Goal: Task Accomplishment & Management: Manage account settings

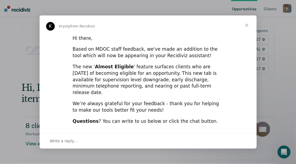
click at [246, 28] on span "Close" at bounding box center [247, 25] width 20 height 20
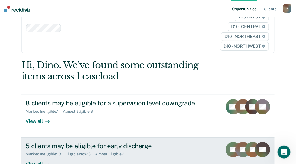
scroll to position [49, 0]
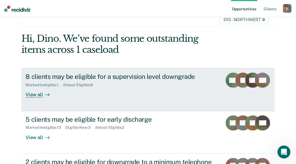
click at [28, 95] on div "View all" at bounding box center [41, 92] width 30 height 11
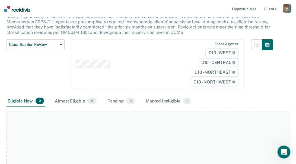
scroll to position [49, 0]
click at [74, 101] on div "Almost Eligible 8" at bounding box center [76, 102] width 44 height 12
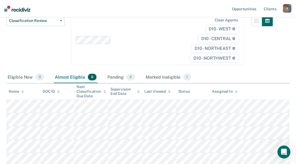
scroll to position [99, 0]
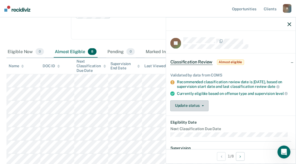
click at [196, 103] on button "Update status" at bounding box center [189, 105] width 38 height 11
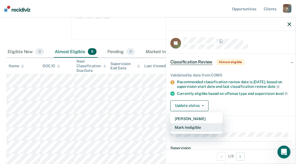
click at [194, 126] on button "Mark Ineligible" at bounding box center [196, 127] width 52 height 9
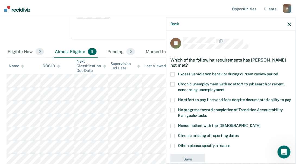
click at [173, 99] on span at bounding box center [172, 100] width 4 height 4
click at [172, 113] on span at bounding box center [172, 110] width 4 height 4
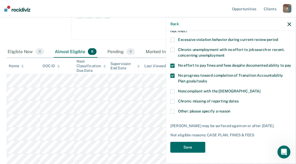
scroll to position [39, 0]
click at [196, 147] on button "Save" at bounding box center [187, 147] width 35 height 11
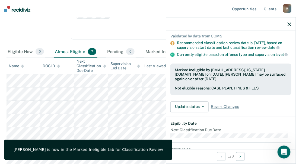
click at [289, 22] on button "button" at bounding box center [290, 24] width 4 height 5
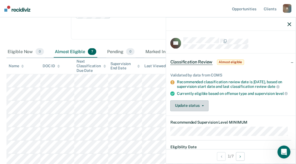
click at [188, 106] on button "Update status" at bounding box center [189, 105] width 38 height 11
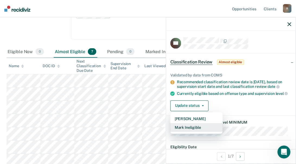
click at [189, 126] on button "Mark Ineligible" at bounding box center [196, 127] width 52 height 9
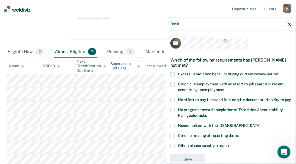
click at [173, 100] on span at bounding box center [172, 100] width 4 height 4
click at [174, 113] on span at bounding box center [172, 110] width 4 height 4
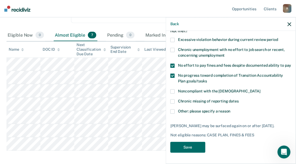
scroll to position [123, 0]
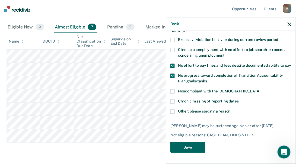
click at [187, 146] on button "Save" at bounding box center [187, 147] width 35 height 11
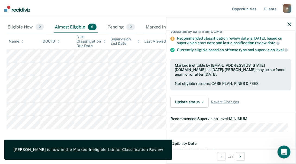
click at [290, 24] on icon "button" at bounding box center [290, 24] width 4 height 4
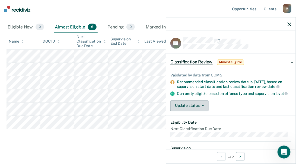
click at [189, 105] on button "Update status" at bounding box center [189, 105] width 38 height 11
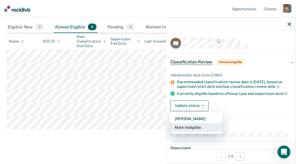
click at [190, 126] on button "Mark Ineligible" at bounding box center [196, 127] width 52 height 9
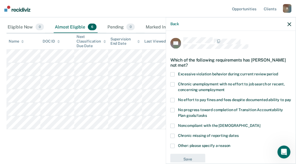
scroll to position [17, 0]
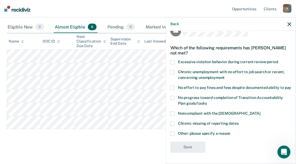
click at [173, 115] on span at bounding box center [172, 114] width 4 height 4
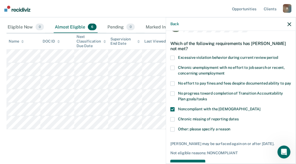
scroll to position [39, 0]
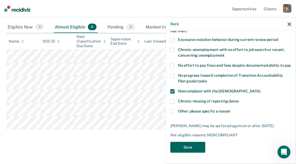
click at [186, 149] on button "Save" at bounding box center [187, 147] width 35 height 11
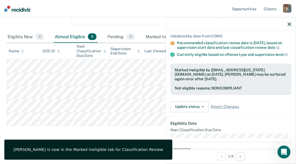
click at [291, 24] on icon "button" at bounding box center [290, 24] width 4 height 4
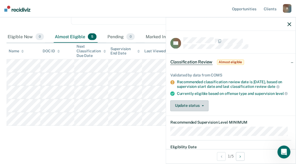
click at [189, 106] on button "Update status" at bounding box center [189, 105] width 38 height 11
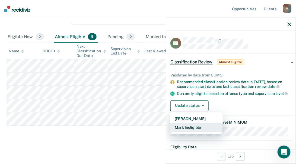
click at [187, 126] on button "Mark Ineligible" at bounding box center [196, 127] width 52 height 9
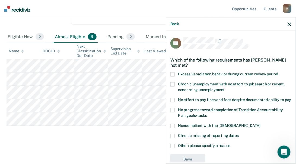
click at [172, 100] on span at bounding box center [172, 100] width 4 height 4
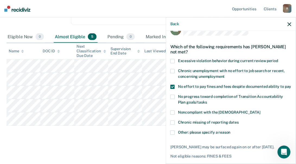
scroll to position [24, 0]
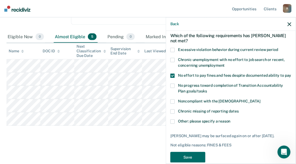
click at [172, 104] on span at bounding box center [172, 102] width 4 height 4
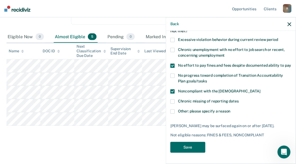
scroll to position [39, 0]
click at [183, 146] on button "Save" at bounding box center [187, 147] width 35 height 11
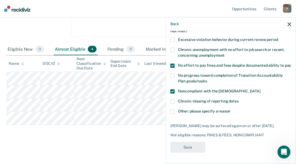
scroll to position [100, 0]
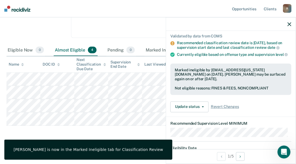
click at [289, 23] on icon "button" at bounding box center [290, 24] width 4 height 4
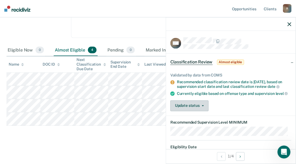
click at [196, 104] on button "Update status" at bounding box center [189, 105] width 38 height 11
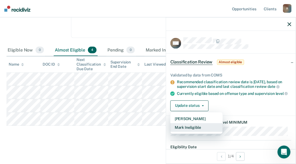
click at [188, 127] on button "Mark Ineligible" at bounding box center [196, 127] width 52 height 9
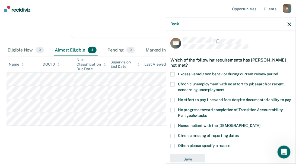
click at [173, 128] on span at bounding box center [172, 126] width 4 height 4
click at [173, 113] on span at bounding box center [172, 110] width 4 height 4
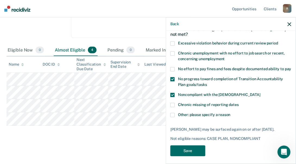
scroll to position [39, 0]
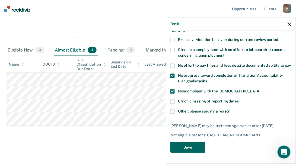
click at [194, 151] on button "Save" at bounding box center [187, 147] width 35 height 11
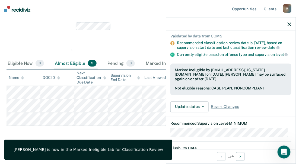
click at [289, 22] on icon "button" at bounding box center [290, 24] width 4 height 4
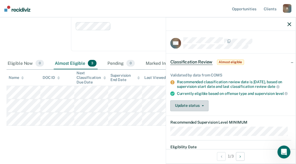
click at [189, 109] on button "Update status" at bounding box center [189, 105] width 38 height 11
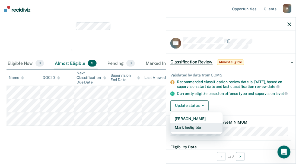
click at [185, 127] on button "Mark Ineligible" at bounding box center [196, 127] width 52 height 9
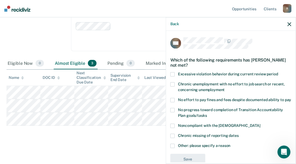
click at [174, 98] on span at bounding box center [172, 100] width 4 height 4
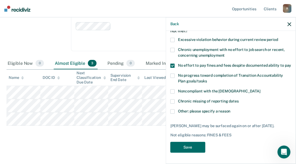
scroll to position [44, 0]
click at [180, 146] on button "Save" at bounding box center [187, 147] width 35 height 11
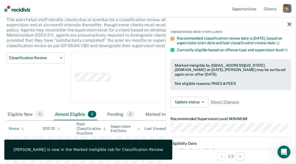
scroll to position [0, 0]
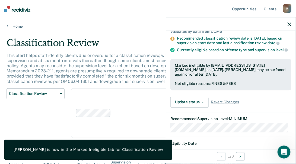
click at [288, 23] on icon "button" at bounding box center [290, 24] width 4 height 4
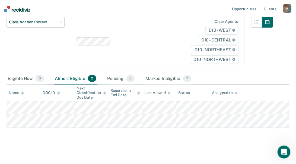
scroll to position [74, 0]
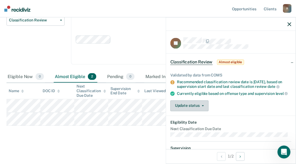
click at [187, 106] on button "Update status" at bounding box center [189, 105] width 38 height 11
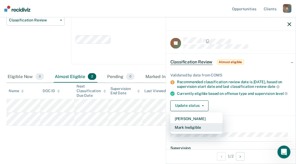
click at [187, 125] on button "Mark Ineligible" at bounding box center [196, 127] width 52 height 9
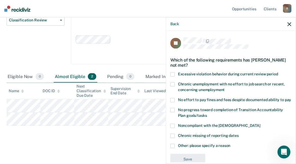
click at [175, 110] on label "No progress toward completion of Transition Accountability Plan goals/tasks" at bounding box center [230, 113] width 121 height 11
click at [170, 98] on span at bounding box center [172, 100] width 4 height 4
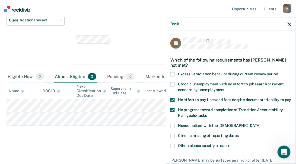
click at [170, 98] on span at bounding box center [172, 100] width 4 height 4
click at [172, 126] on span at bounding box center [172, 126] width 4 height 4
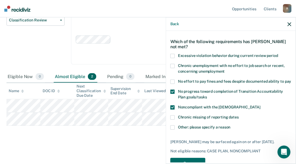
scroll to position [34, 0]
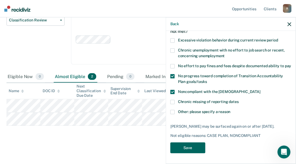
click at [190, 146] on button "Save" at bounding box center [187, 148] width 35 height 11
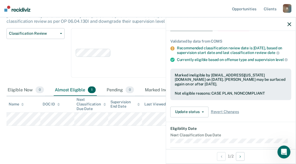
click at [289, 22] on button "button" at bounding box center [290, 24] width 4 height 5
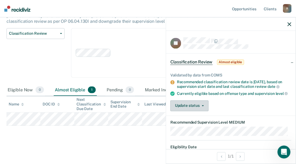
click at [207, 104] on button "Update status" at bounding box center [189, 105] width 38 height 11
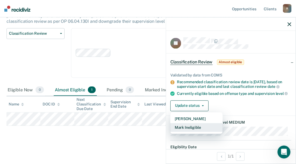
click at [193, 127] on button "Mark Ineligible" at bounding box center [196, 127] width 52 height 9
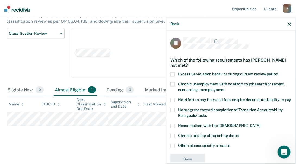
click at [173, 128] on span at bounding box center [172, 126] width 4 height 4
click at [172, 113] on span at bounding box center [172, 110] width 4 height 4
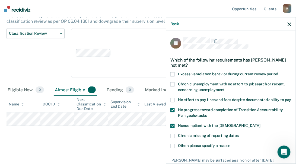
click at [173, 99] on span at bounding box center [172, 100] width 4 height 4
click at [171, 73] on span at bounding box center [172, 74] width 4 height 4
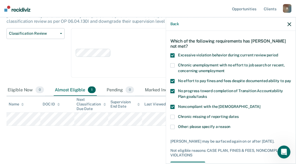
scroll to position [44, 0]
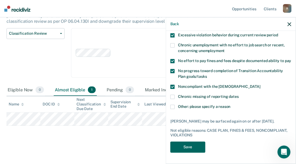
click at [191, 148] on button "Save" at bounding box center [187, 147] width 35 height 11
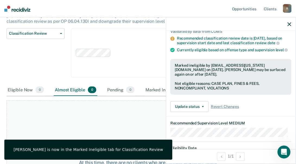
click at [289, 23] on icon "button" at bounding box center [290, 24] width 4 height 4
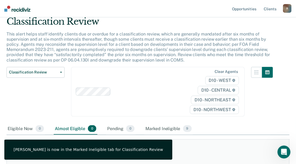
scroll to position [0, 0]
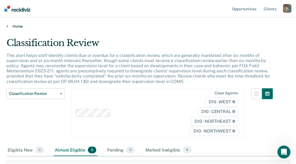
click at [15, 27] on link "Home" at bounding box center [148, 26] width 283 height 5
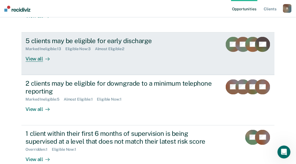
scroll to position [99, 0]
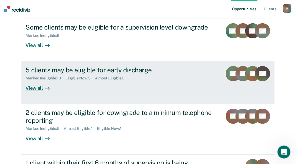
click at [27, 87] on div "View all" at bounding box center [41, 86] width 30 height 11
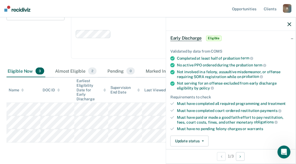
scroll to position [49, 0]
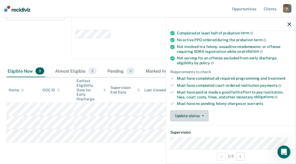
click at [198, 115] on button "Update status" at bounding box center [189, 116] width 38 height 11
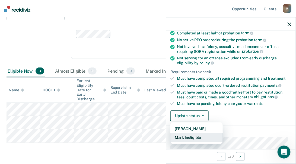
click at [191, 135] on button "Mark Ineligible" at bounding box center [196, 138] width 52 height 9
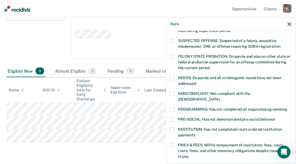
click at [172, 108] on span at bounding box center [172, 110] width 4 height 4
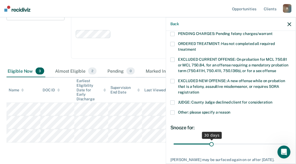
scroll to position [209, 0]
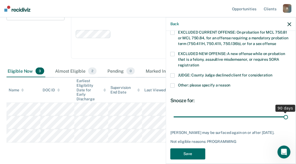
drag, startPoint x: 211, startPoint y: 112, endPoint x: 293, endPoint y: 110, distance: 81.5
type input "90"
click at [288, 112] on input "range" at bounding box center [231, 117] width 115 height 10
click at [194, 150] on button "Save" at bounding box center [187, 154] width 35 height 11
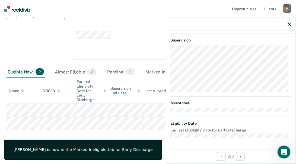
scroll to position [139, 0]
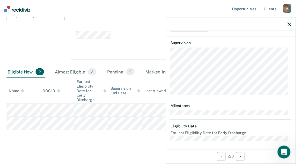
click at [289, 24] on icon "button" at bounding box center [290, 24] width 4 height 4
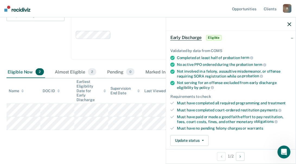
scroll to position [74, 0]
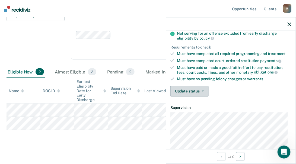
click at [186, 87] on button "Update status" at bounding box center [189, 91] width 38 height 11
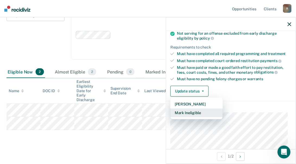
click at [187, 111] on button "Mark Ineligible" at bounding box center [196, 113] width 52 height 9
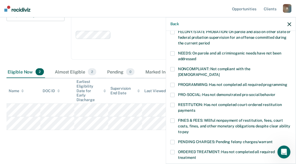
click at [174, 83] on span at bounding box center [172, 85] width 4 height 4
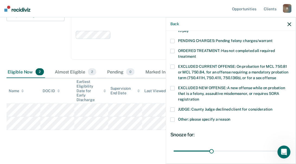
scroll to position [197, 0]
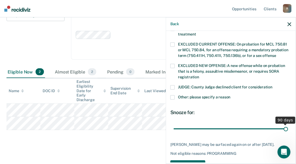
drag, startPoint x: 212, startPoint y: 122, endPoint x: 295, endPoint y: 125, distance: 83.4
type input "90"
click at [288, 125] on input "range" at bounding box center [231, 129] width 115 height 10
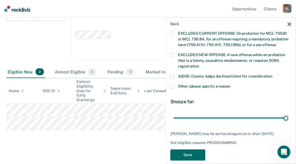
scroll to position [214, 0]
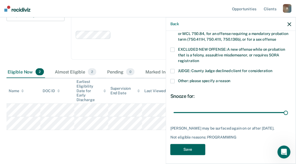
click at [194, 147] on button "Save" at bounding box center [187, 149] width 35 height 11
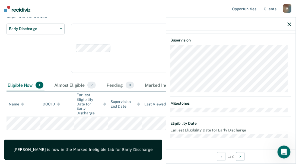
scroll to position [179, 0]
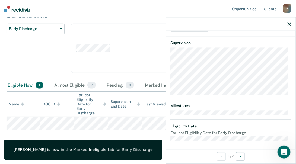
click at [289, 24] on icon "button" at bounding box center [290, 24] width 4 height 4
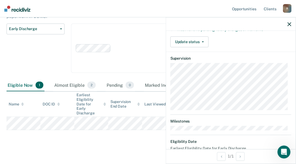
scroll to position [99, 0]
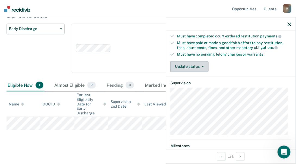
click at [186, 66] on button "Update status" at bounding box center [189, 66] width 38 height 11
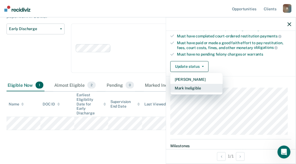
click at [186, 86] on button "Mark Ineligible" at bounding box center [196, 88] width 52 height 9
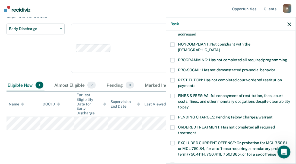
click at [174, 68] on span at bounding box center [172, 70] width 4 height 4
click at [174, 58] on span at bounding box center [172, 60] width 4 height 4
click at [170, 68] on span at bounding box center [172, 70] width 4 height 4
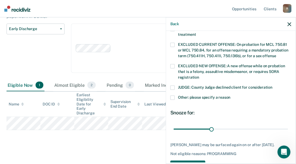
scroll to position [197, 0]
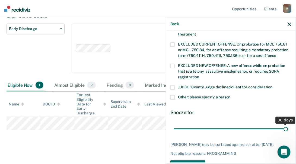
drag, startPoint x: 210, startPoint y: 122, endPoint x: 298, endPoint y: 117, distance: 87.6
type input "90"
click at [288, 124] on input "range" at bounding box center [231, 129] width 115 height 10
click at [192, 161] on button "Save" at bounding box center [187, 166] width 35 height 11
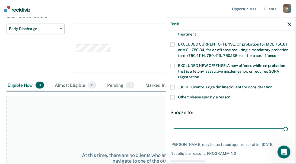
scroll to position [179, 0]
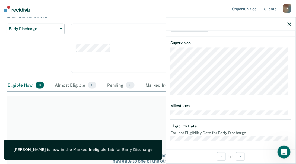
click at [289, 23] on icon "button" at bounding box center [290, 24] width 4 height 4
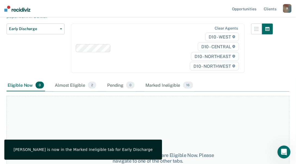
scroll to position [0, 0]
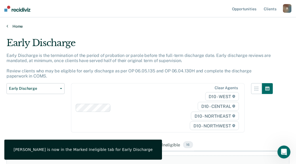
click at [7, 26] on icon at bounding box center [8, 26] width 2 height 4
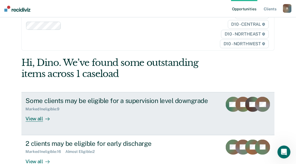
scroll to position [74, 0]
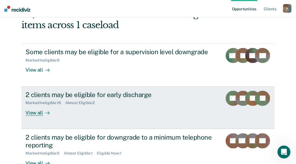
click at [33, 113] on div "View all" at bounding box center [41, 110] width 30 height 11
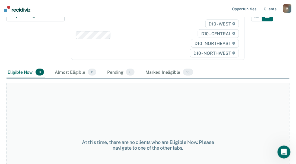
scroll to position [74, 0]
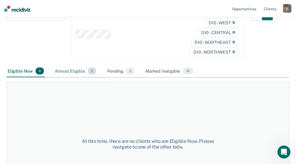
click at [84, 71] on div "Almost Eligible 2" at bounding box center [76, 71] width 44 height 12
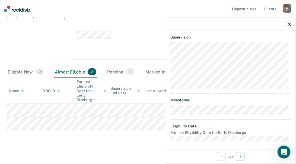
scroll to position [95, 0]
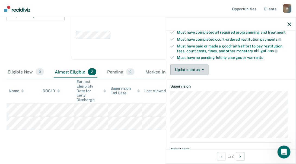
click at [194, 70] on button "Update status" at bounding box center [189, 70] width 38 height 11
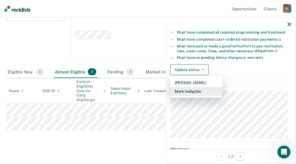
click at [189, 91] on button "Mark Ineligible" at bounding box center [196, 91] width 52 height 9
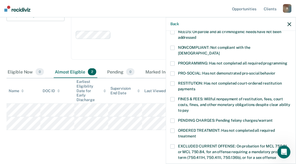
click at [172, 97] on span at bounding box center [172, 99] width 4 height 4
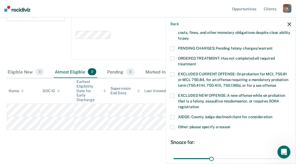
scroll to position [169, 0]
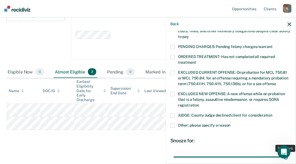
drag, startPoint x: 210, startPoint y: 151, endPoint x: 323, endPoint y: 141, distance: 113.7
type input "90"
click at [288, 153] on input "range" at bounding box center [231, 158] width 115 height 10
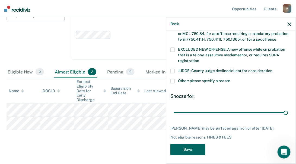
click at [192, 149] on button "Save" at bounding box center [187, 149] width 35 height 11
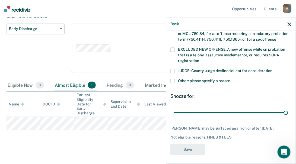
scroll to position [185, 0]
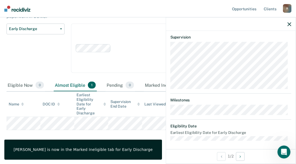
click at [290, 24] on icon "button" at bounding box center [290, 24] width 4 height 4
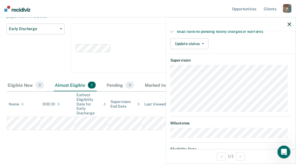
scroll to position [123, 0]
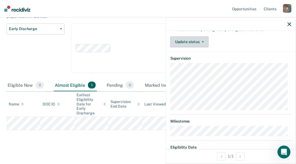
click at [184, 37] on button "Update status" at bounding box center [189, 42] width 38 height 11
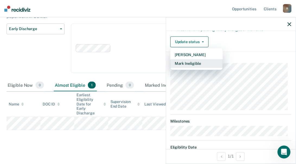
click at [186, 64] on button "Mark Ineligible" at bounding box center [196, 63] width 52 height 9
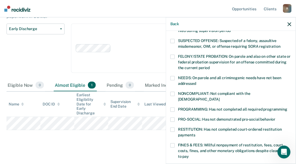
scroll to position [24, 0]
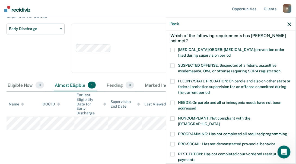
click at [172, 66] on span at bounding box center [172, 66] width 4 height 4
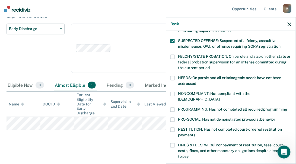
click at [172, 92] on span at bounding box center [172, 94] width 4 height 4
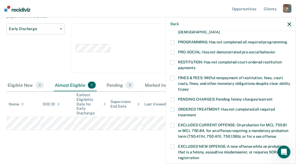
scroll to position [123, 0]
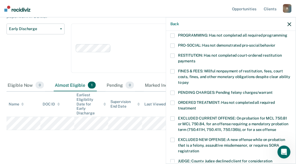
click at [174, 91] on span at bounding box center [172, 93] width 4 height 4
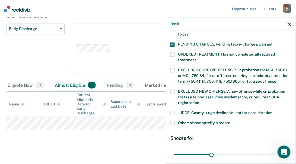
scroll to position [173, 0]
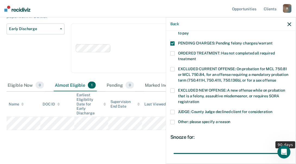
drag, startPoint x: 211, startPoint y: 147, endPoint x: 347, endPoint y: 144, distance: 136.1
type input "90"
click at [288, 149] on input "range" at bounding box center [231, 154] width 115 height 10
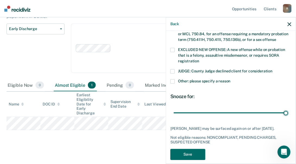
scroll to position [214, 0]
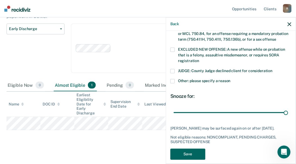
click at [194, 149] on button "Save" at bounding box center [187, 154] width 35 height 11
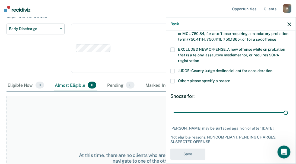
scroll to position [189, 0]
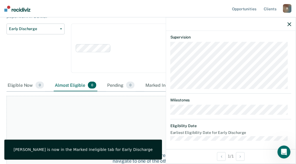
click at [289, 24] on icon "button" at bounding box center [290, 24] width 4 height 4
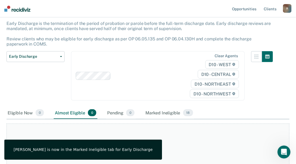
scroll to position [0, 0]
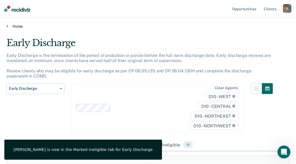
click at [14, 27] on link "Home" at bounding box center [148, 26] width 283 height 5
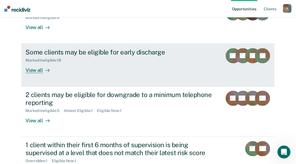
scroll to position [148, 0]
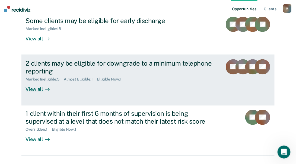
click at [30, 87] on div "View all" at bounding box center [41, 87] width 30 height 11
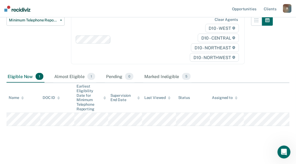
scroll to position [69, 0]
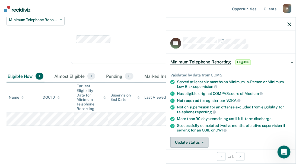
click at [191, 142] on button "Update status" at bounding box center [189, 142] width 38 height 11
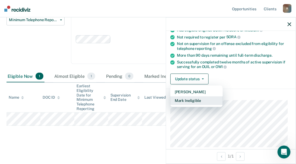
click at [196, 98] on button "Mark Ineligible" at bounding box center [196, 101] width 52 height 9
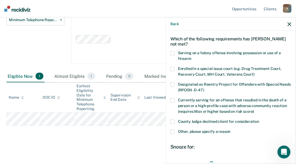
scroll to position [14, 0]
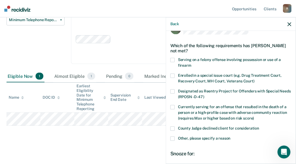
click at [172, 78] on label "Enrolled in a special issue court (e.g. Drug Treatment Court, Recovery Court, M…" at bounding box center [230, 79] width 121 height 11
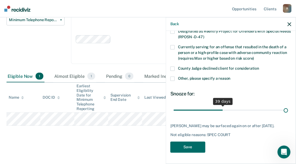
scroll to position [78, 0]
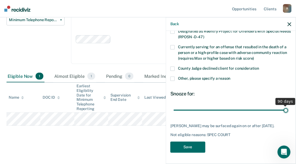
drag, startPoint x: 210, startPoint y: 105, endPoint x: 306, endPoint y: 114, distance: 96.8
type input "90"
click at [288, 114] on input "range" at bounding box center [231, 111] width 115 height 10
click at [186, 149] on button "Save" at bounding box center [187, 147] width 35 height 11
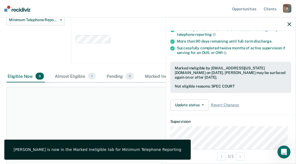
click at [287, 25] on div at bounding box center [231, 24] width 130 height 14
click at [289, 24] on icon "button" at bounding box center [290, 24] width 4 height 4
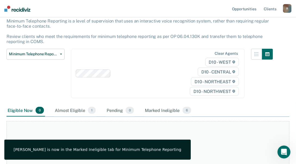
scroll to position [0, 0]
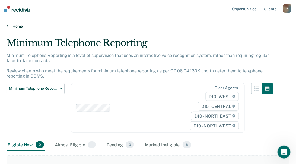
click at [12, 27] on link "Home" at bounding box center [148, 26] width 283 height 5
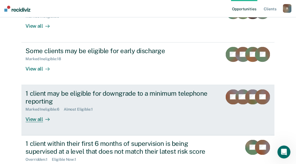
scroll to position [123, 0]
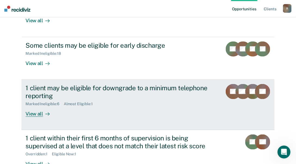
click at [31, 112] on div "View all" at bounding box center [41, 111] width 30 height 11
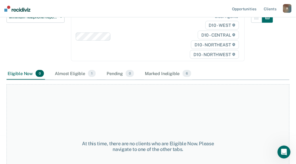
scroll to position [74, 0]
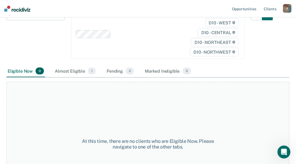
click at [79, 68] on div "Almost Eligible 1" at bounding box center [75, 71] width 43 height 12
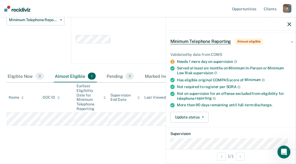
scroll to position [49, 0]
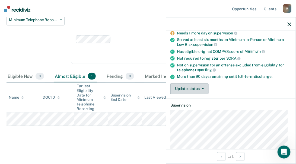
click at [188, 87] on button "Update status" at bounding box center [189, 89] width 38 height 11
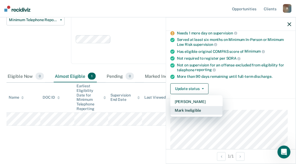
click at [187, 109] on button "Mark Ineligible" at bounding box center [196, 110] width 52 height 9
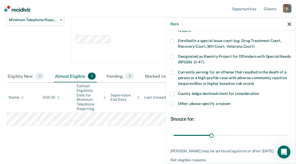
scroll to position [24, 0]
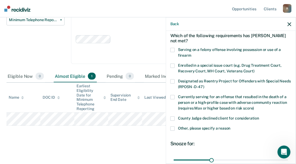
click at [174, 66] on span at bounding box center [172, 66] width 4 height 4
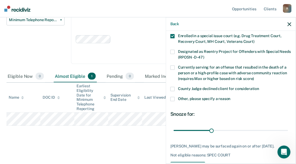
scroll to position [73, 0]
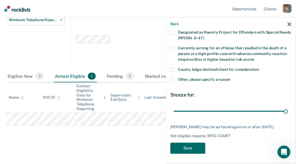
drag, startPoint x: 210, startPoint y: 111, endPoint x: 241, endPoint y: 119, distance: 32.5
type input "90"
click at [288, 109] on input "range" at bounding box center [231, 112] width 115 height 10
click at [188, 152] on button "Save" at bounding box center [187, 148] width 35 height 11
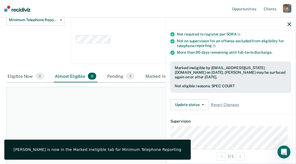
click at [290, 23] on icon "button" at bounding box center [290, 24] width 4 height 4
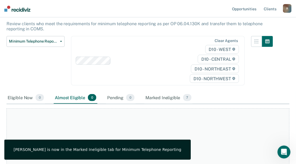
scroll to position [0, 0]
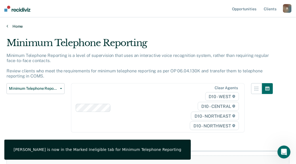
click at [8, 26] on icon at bounding box center [8, 26] width 2 height 4
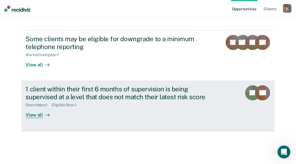
scroll to position [157, 0]
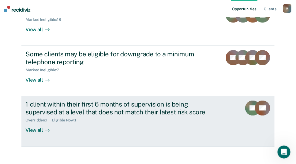
click at [30, 130] on div "View all" at bounding box center [41, 128] width 30 height 11
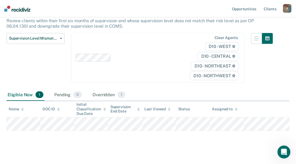
scroll to position [60, 0]
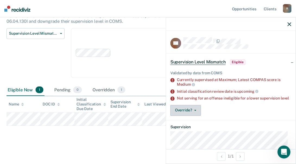
click at [196, 111] on icon "button" at bounding box center [195, 110] width 2 height 1
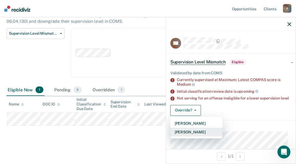
click at [194, 135] on button "[PERSON_NAME]" at bounding box center [196, 132] width 52 height 9
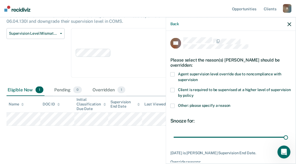
click at [172, 105] on span at bounding box center [172, 106] width 4 height 4
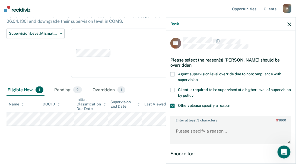
scroll to position [24, 0]
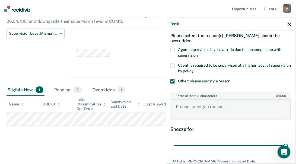
click at [184, 108] on textarea "Enter at least 3 characters 0 / 1600" at bounding box center [231, 109] width 120 height 20
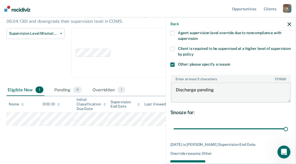
scroll to position [59, 0]
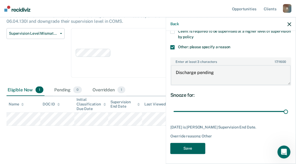
type textarea "Discharge pending"
click at [186, 151] on button "Save" at bounding box center [187, 148] width 35 height 11
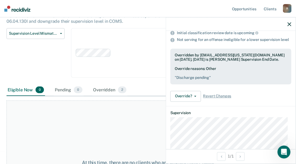
click at [290, 26] on icon "button" at bounding box center [290, 24] width 4 height 4
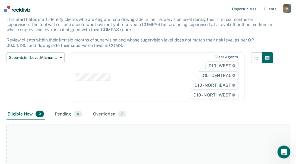
scroll to position [0, 0]
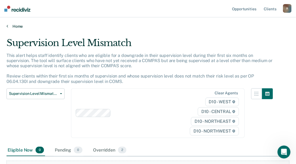
click at [12, 26] on link "Home" at bounding box center [148, 26] width 283 height 5
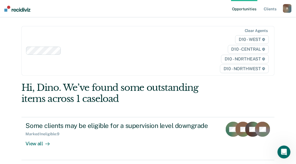
click at [285, 8] on div "R" at bounding box center [287, 8] width 9 height 9
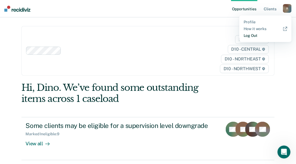
click at [246, 34] on link "Log Out" at bounding box center [266, 35] width 44 height 5
